Goal: Obtain resource: Download file/media

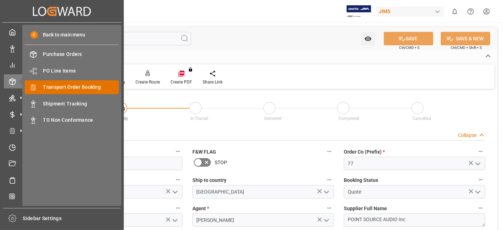
click at [88, 89] on span "Transport Order Booking" at bounding box center [81, 87] width 76 height 7
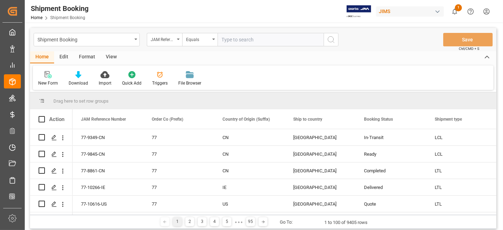
click at [235, 42] on input "text" at bounding box center [271, 39] width 106 height 13
type input "77-10506-US"
click at [330, 42] on icon "search button" at bounding box center [331, 39] width 8 height 8
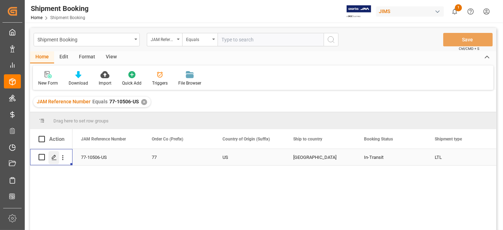
click at [56, 159] on icon "Press SPACE to select this row." at bounding box center [54, 158] width 6 height 6
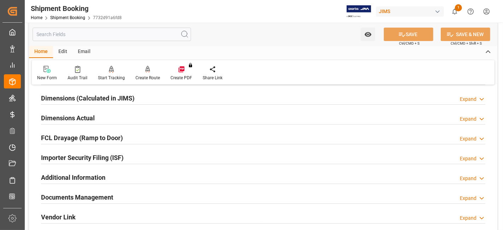
scroll to position [194, 0]
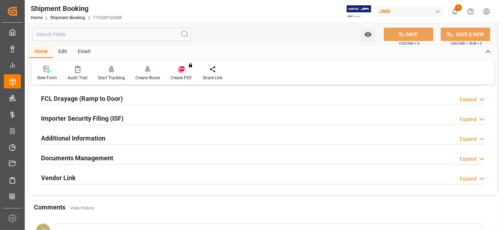
click at [61, 151] on div "Documents Management" at bounding box center [77, 157] width 72 height 13
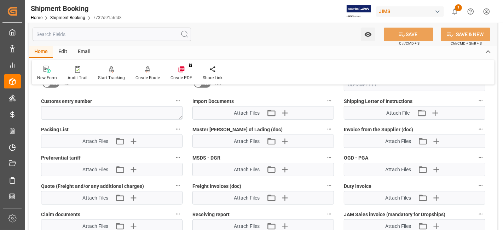
scroll to position [352, 0]
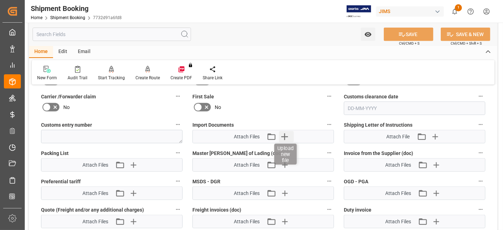
click at [280, 134] on icon "button" at bounding box center [284, 136] width 11 height 11
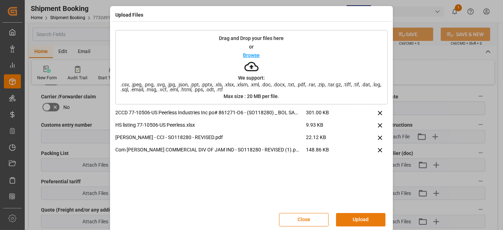
click at [347, 217] on button "Upload" at bounding box center [361, 219] width 50 height 13
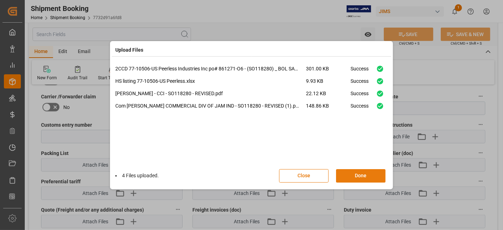
click at [355, 174] on button "Done" at bounding box center [361, 175] width 50 height 13
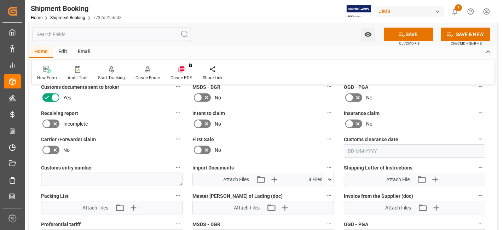
scroll to position [273, 0]
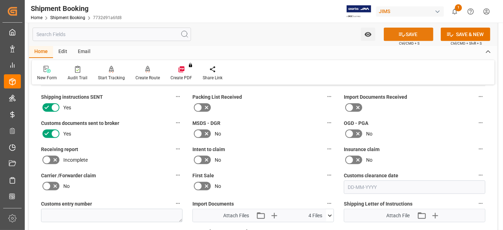
click at [412, 37] on button "SAVE" at bounding box center [409, 34] width 50 height 13
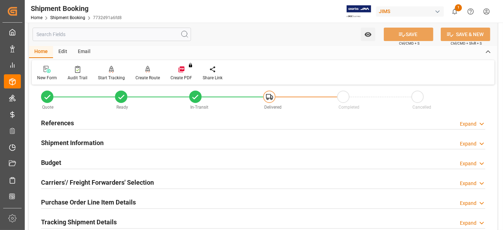
scroll to position [0, 0]
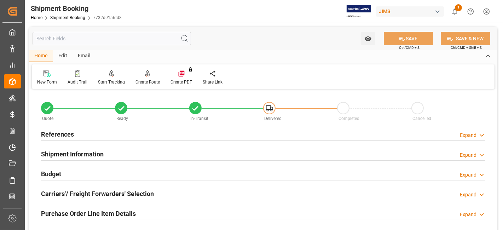
click at [63, 134] on h2 "References" at bounding box center [57, 135] width 33 height 10
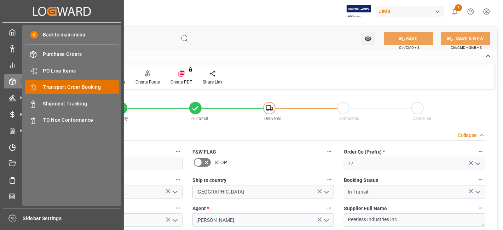
click at [73, 87] on span "Transport Order Booking" at bounding box center [81, 87] width 76 height 7
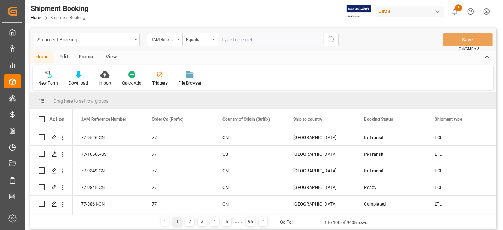
click at [239, 35] on input "text" at bounding box center [271, 39] width 106 height 13
click at [239, 38] on input "text" at bounding box center [271, 39] width 106 height 13
type input "77-10604-US"
click at [329, 42] on icon "search button" at bounding box center [331, 39] width 8 height 8
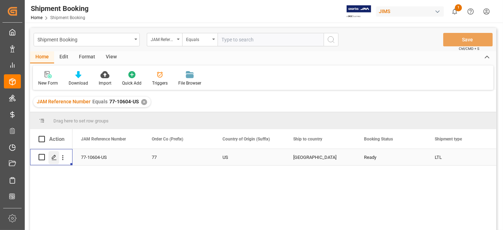
click at [55, 157] on icon "Press SPACE to select this row." at bounding box center [54, 158] width 6 height 6
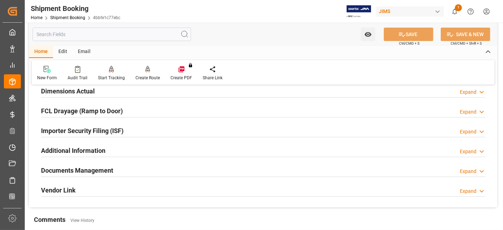
click at [107, 169] on h2 "Documents Management" at bounding box center [77, 171] width 72 height 10
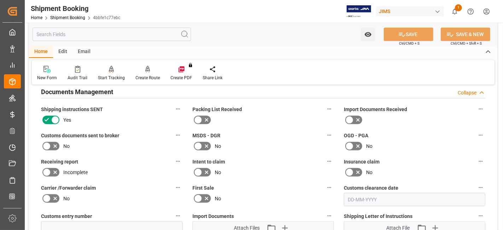
scroll to position [339, 0]
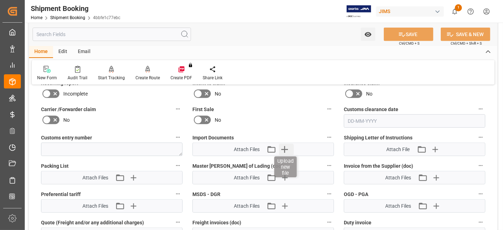
click at [288, 149] on icon "button" at bounding box center [284, 149] width 11 height 11
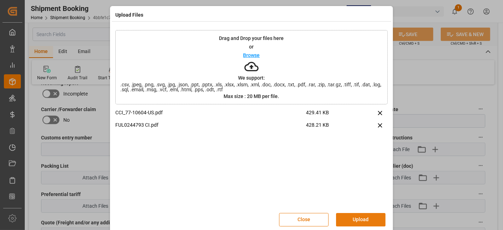
click at [357, 219] on button "Upload" at bounding box center [361, 219] width 50 height 13
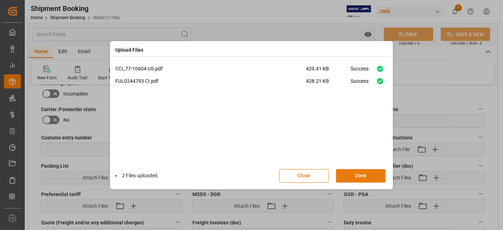
click at [352, 178] on button "Done" at bounding box center [361, 175] width 50 height 13
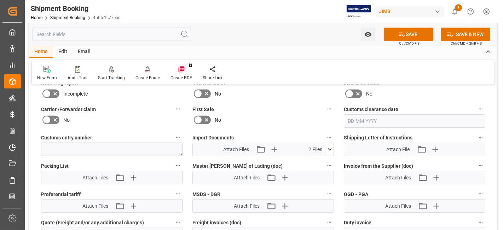
click at [406, 35] on button "SAVE" at bounding box center [409, 34] width 50 height 13
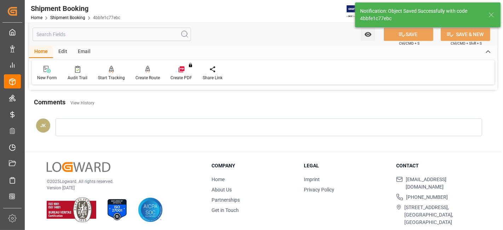
scroll to position [182, 0]
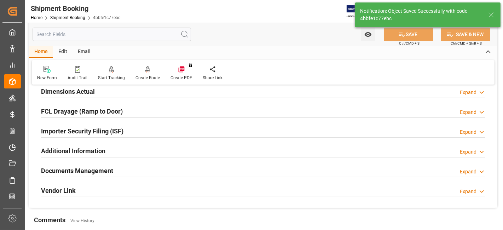
click at [133, 172] on div "Documents Management Expand" at bounding box center [263, 170] width 445 height 13
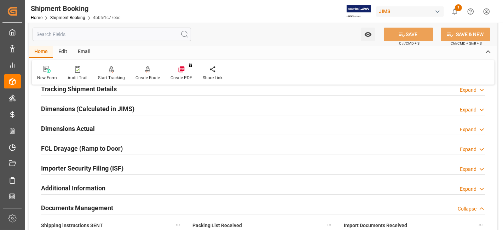
scroll to position [142, 0]
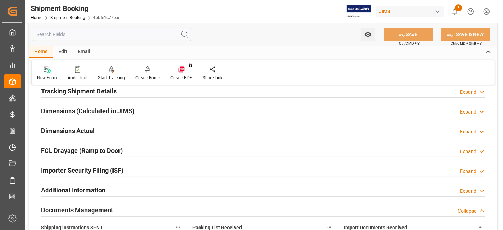
click at [100, 129] on div "Dimensions Actual Expand" at bounding box center [263, 130] width 445 height 13
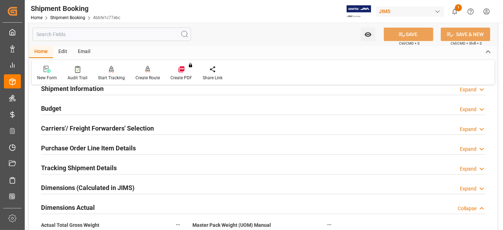
scroll to position [64, 0]
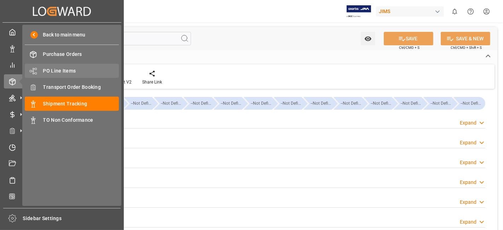
click at [63, 68] on span "PO Line Items" at bounding box center [81, 70] width 76 height 7
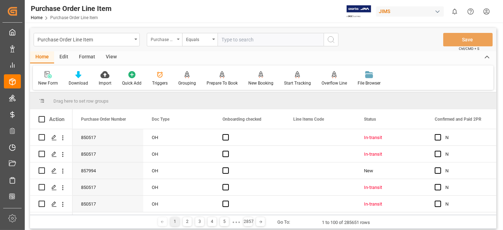
click at [179, 41] on div "Purchase Order Number" at bounding box center [164, 39] width 35 height 13
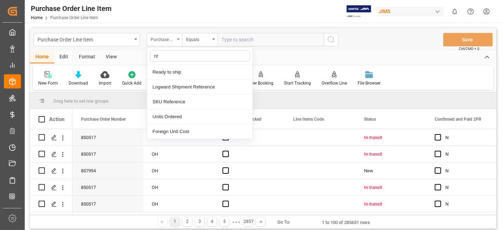
type input "ref"
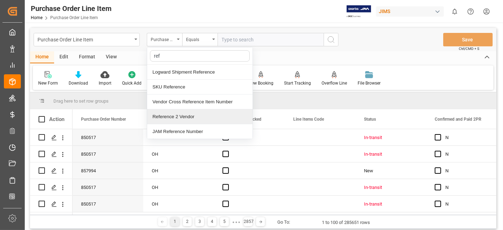
click at [186, 114] on div "Reference 2 Vendor" at bounding box center [200, 116] width 106 height 15
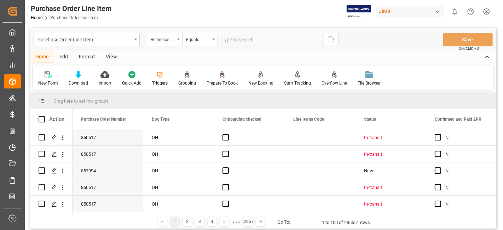
click at [235, 39] on input "text" at bounding box center [271, 39] width 106 height 13
paste input "77-10506-US"
type input "77-10506-US"
click at [328, 41] on icon "search button" at bounding box center [331, 39] width 8 height 8
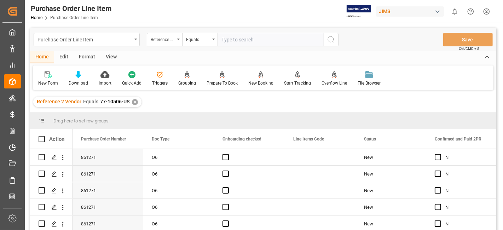
click at [112, 55] on div "View" at bounding box center [112, 57] width 22 height 12
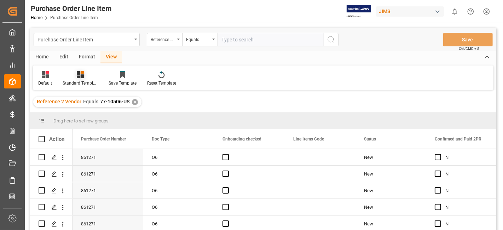
click at [87, 80] on div "Standard Templates" at bounding box center [80, 83] width 35 height 6
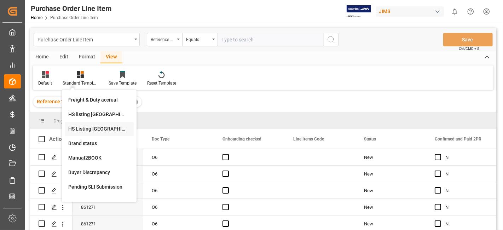
click at [90, 129] on div "HS Listing [GEOGRAPHIC_DATA]" at bounding box center [99, 128] width 62 height 7
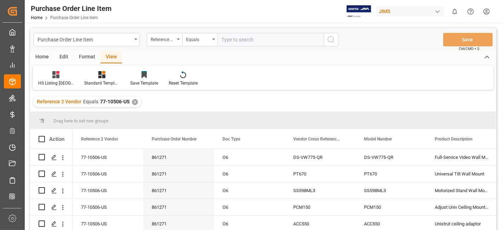
click at [41, 57] on div "Home" at bounding box center [42, 57] width 24 height 12
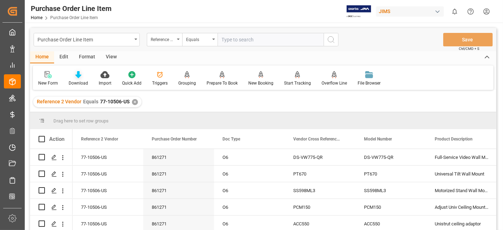
click at [78, 84] on div "Download" at bounding box center [78, 83] width 19 height 6
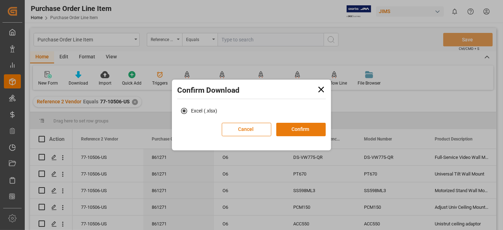
click at [285, 129] on button "Confirm" at bounding box center [302, 129] width 50 height 13
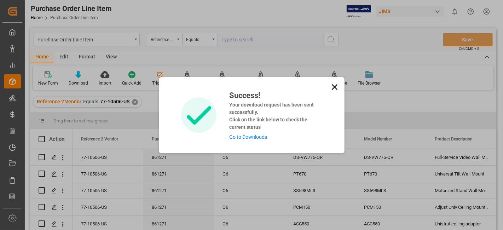
click at [251, 138] on link "Go to Downloads" at bounding box center [248, 137] width 38 height 6
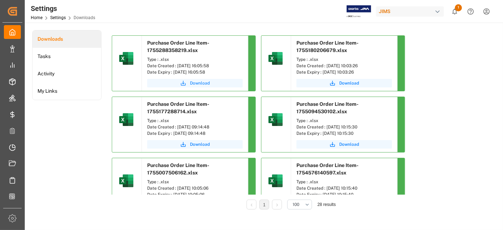
click at [202, 85] on span "Download" at bounding box center [200, 83] width 20 height 6
